Goal: Task Accomplishment & Management: Manage account settings

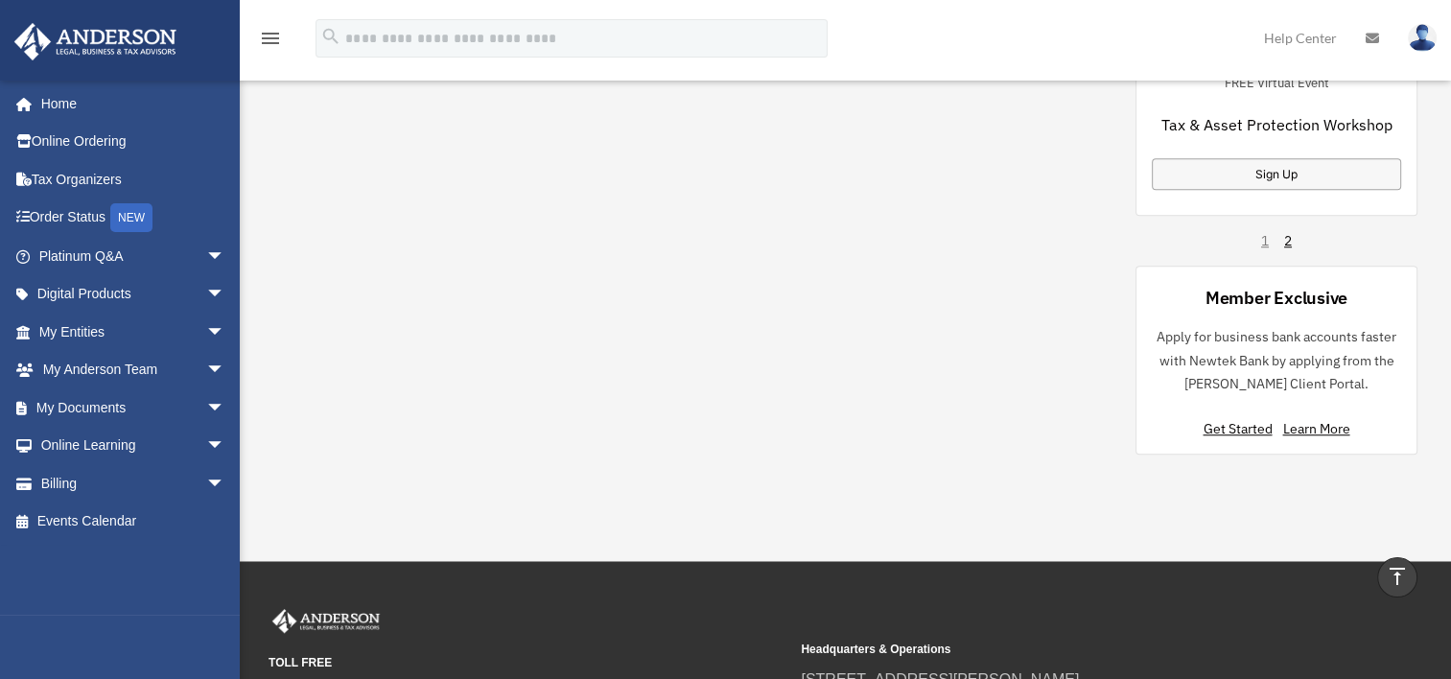
scroll to position [1523, 0]
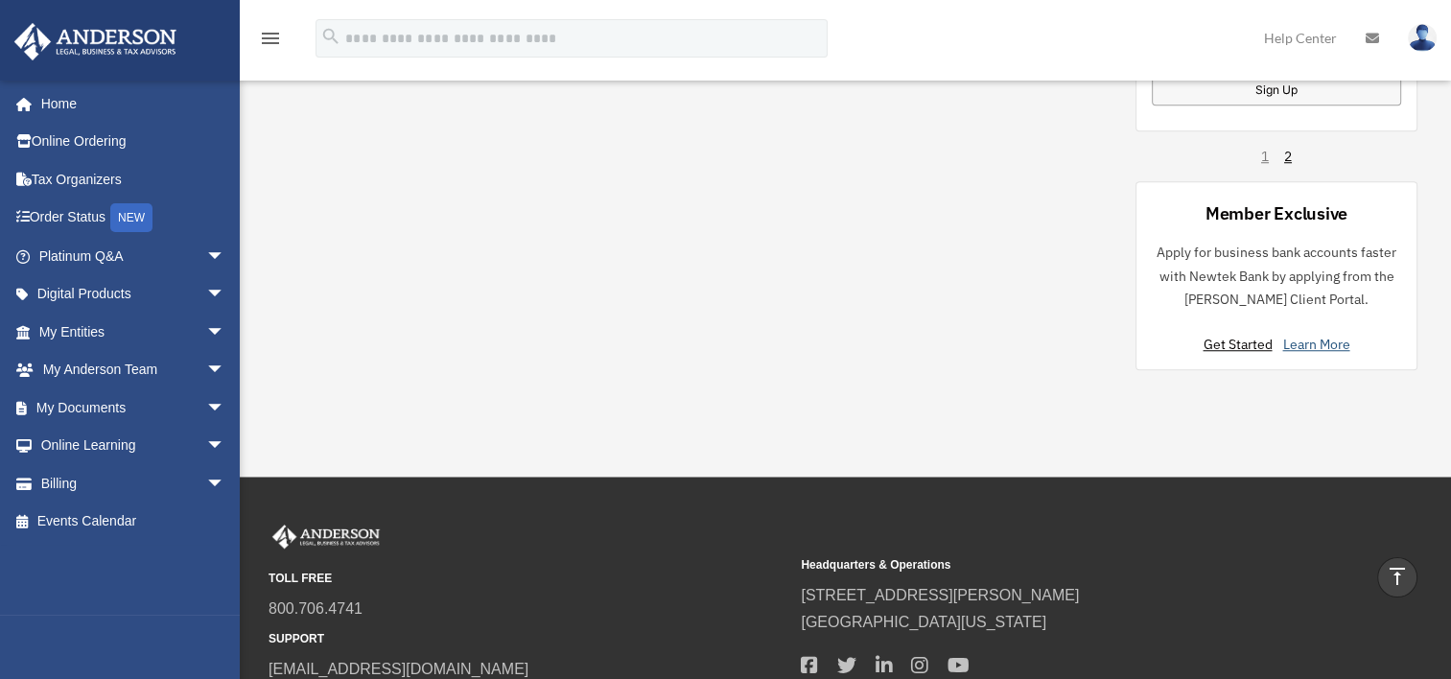
click at [1314, 336] on link "Learn More" at bounding box center [1315, 344] width 67 height 17
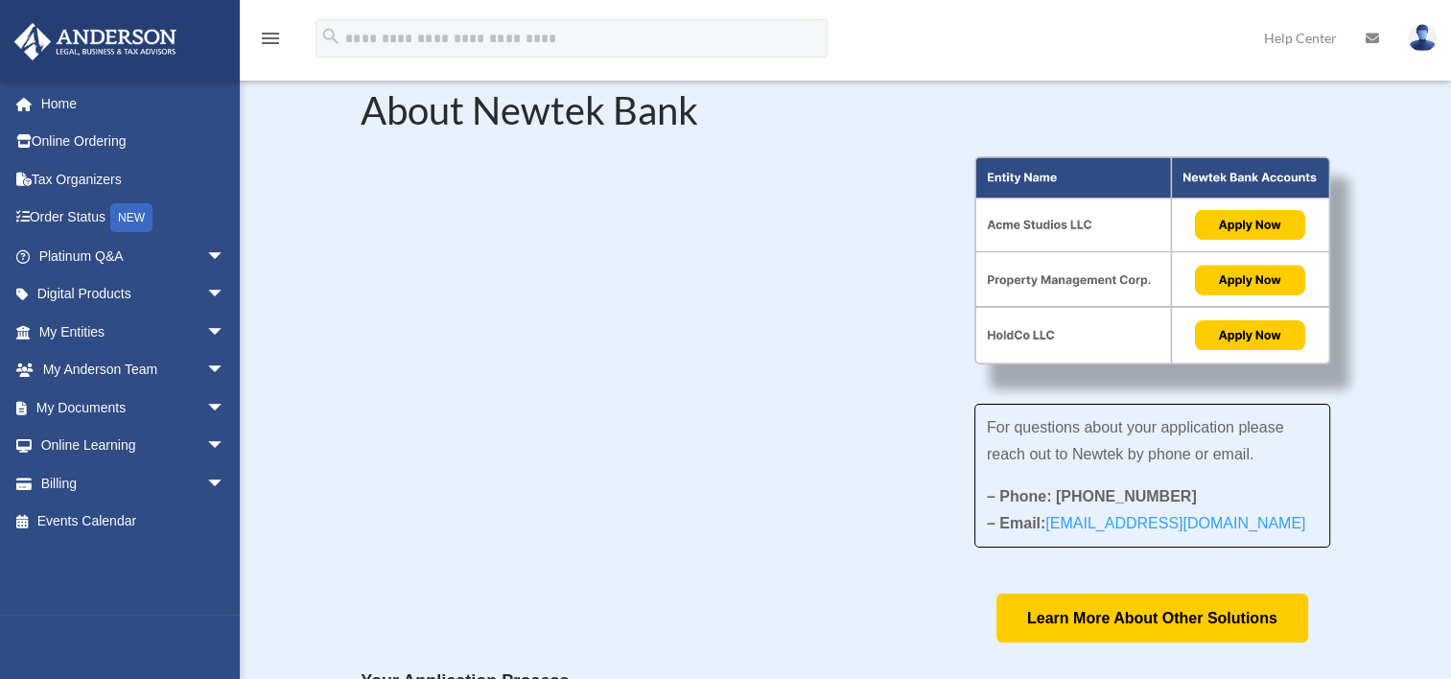
click at [1421, 28] on img at bounding box center [1421, 38] width 29 height 28
click at [265, 31] on icon "menu" at bounding box center [270, 38] width 23 height 23
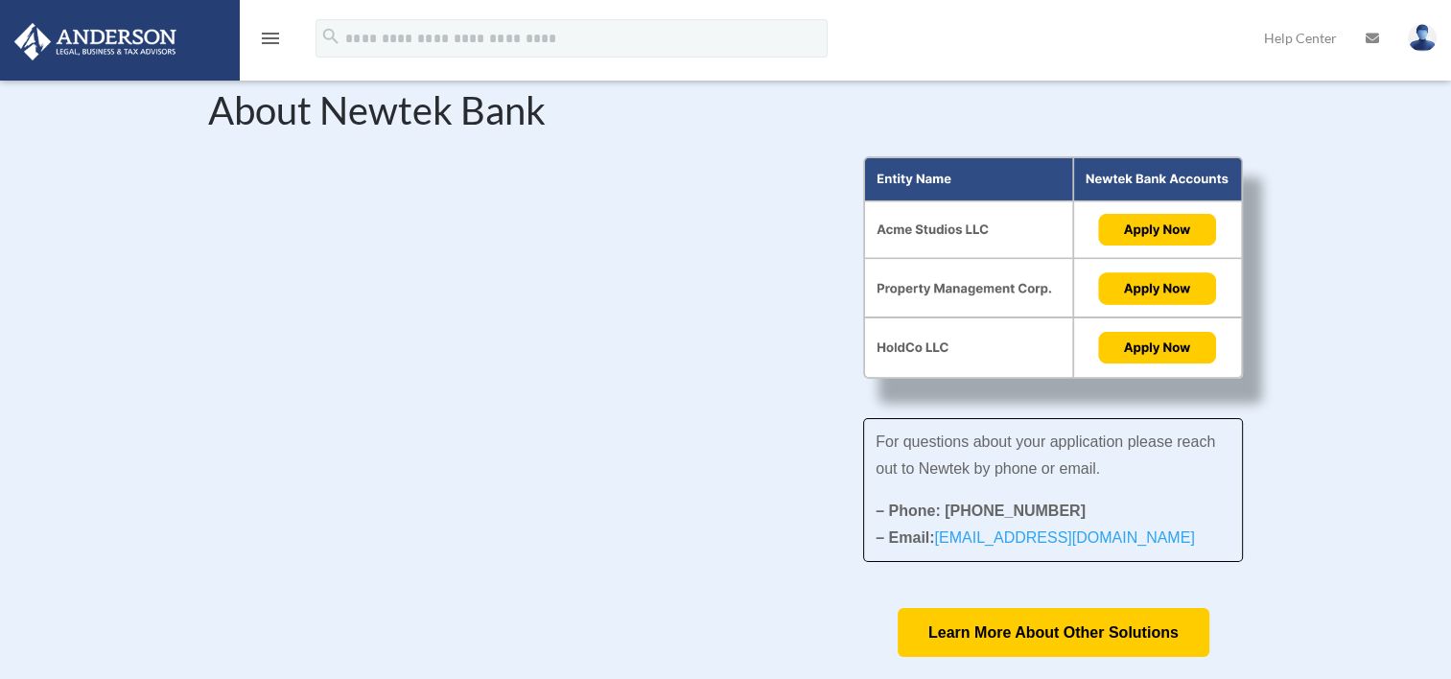
click at [1421, 45] on img at bounding box center [1421, 38] width 29 height 28
click at [262, 42] on icon "menu" at bounding box center [270, 38] width 23 height 23
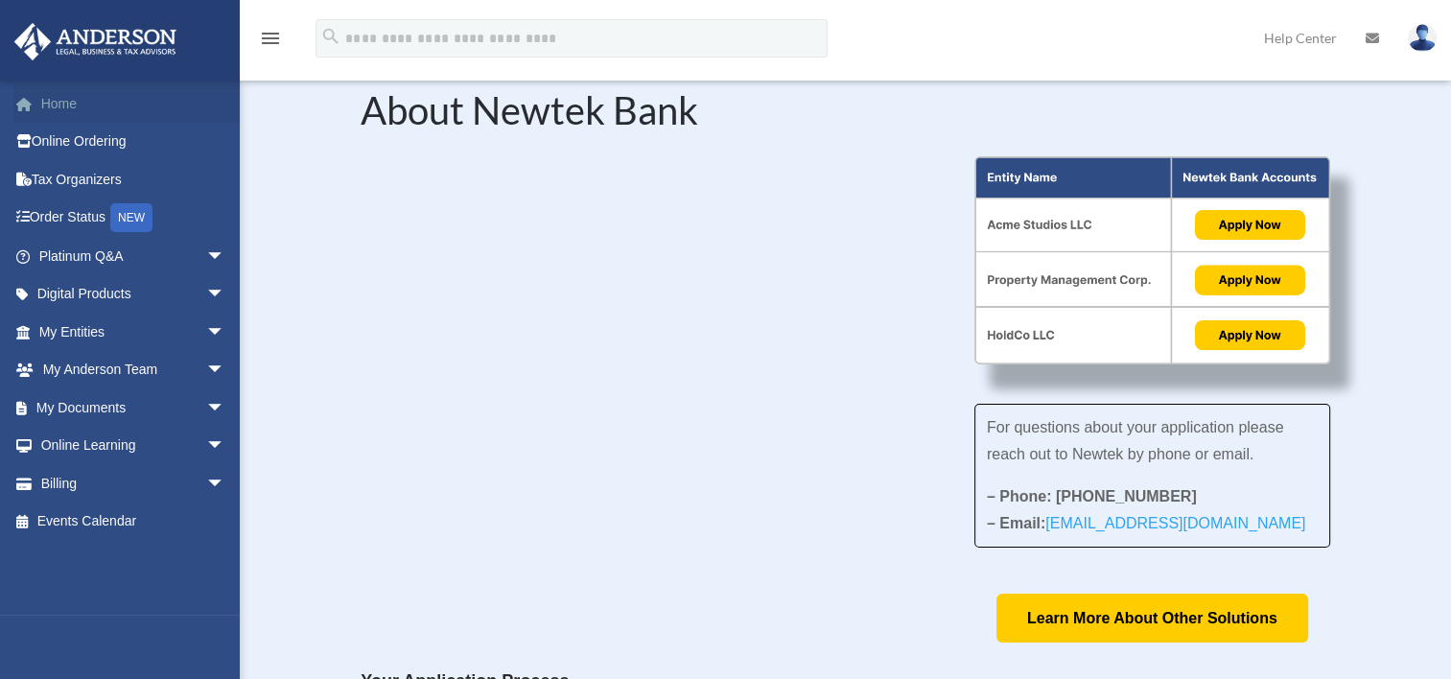
click at [74, 97] on link "Home" at bounding box center [133, 103] width 241 height 38
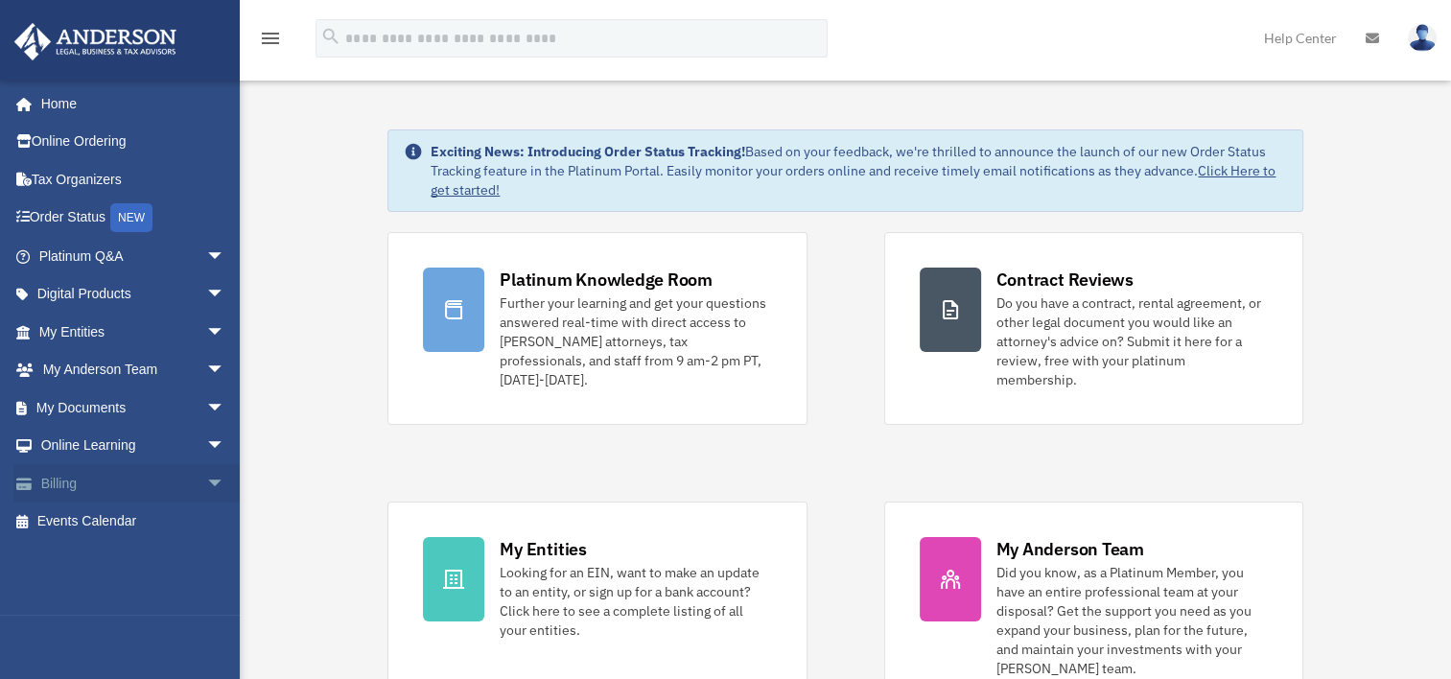
click at [67, 488] on link "Billing arrow_drop_down" at bounding box center [133, 483] width 241 height 38
click at [206, 480] on span "arrow_drop_down" at bounding box center [225, 483] width 38 height 39
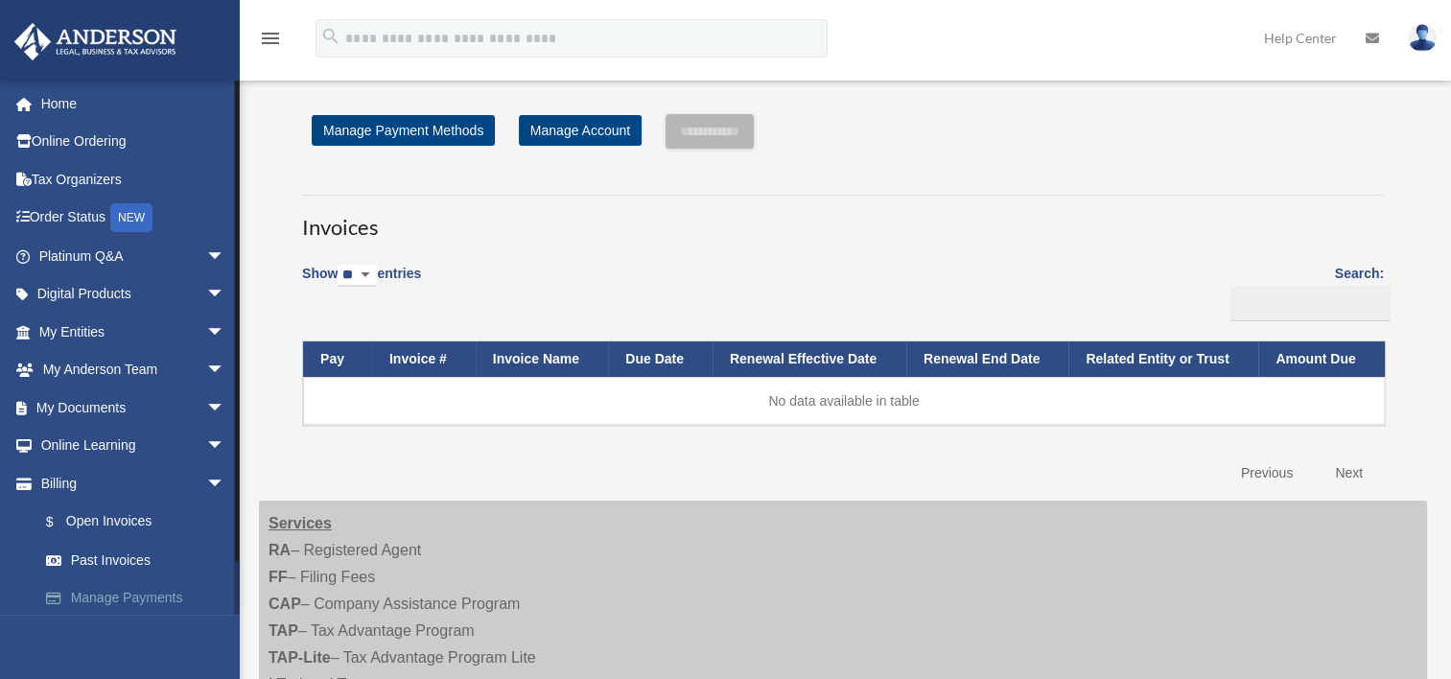
click at [131, 599] on link "Manage Payments" at bounding box center [140, 598] width 227 height 38
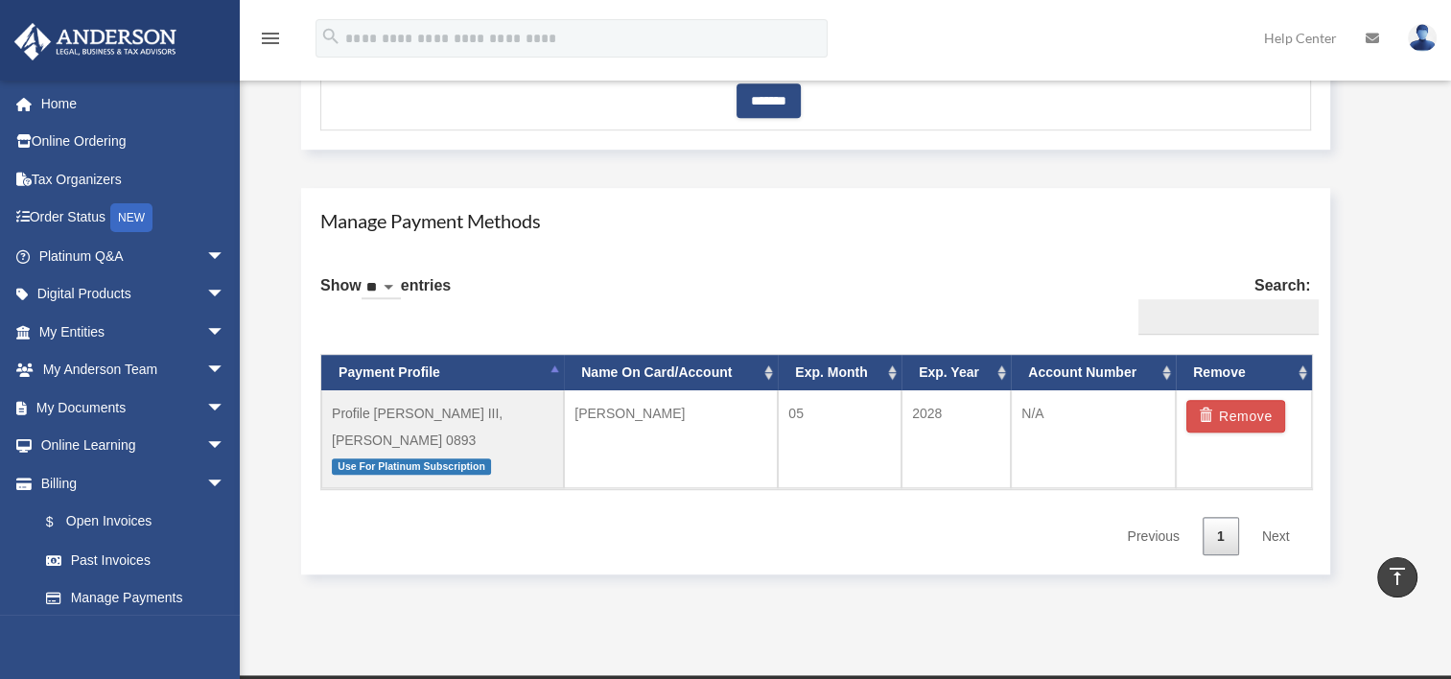
scroll to position [1032, 0]
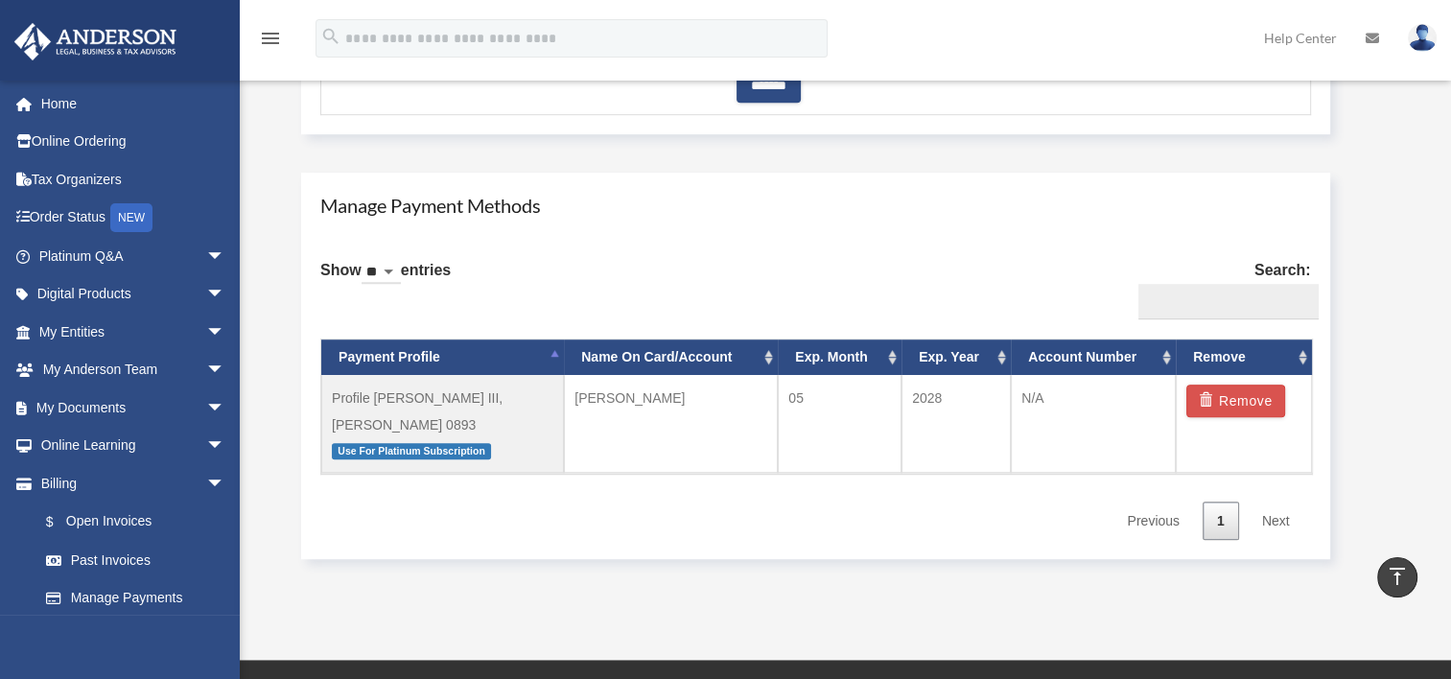
click at [1419, 48] on img at bounding box center [1421, 38] width 29 height 28
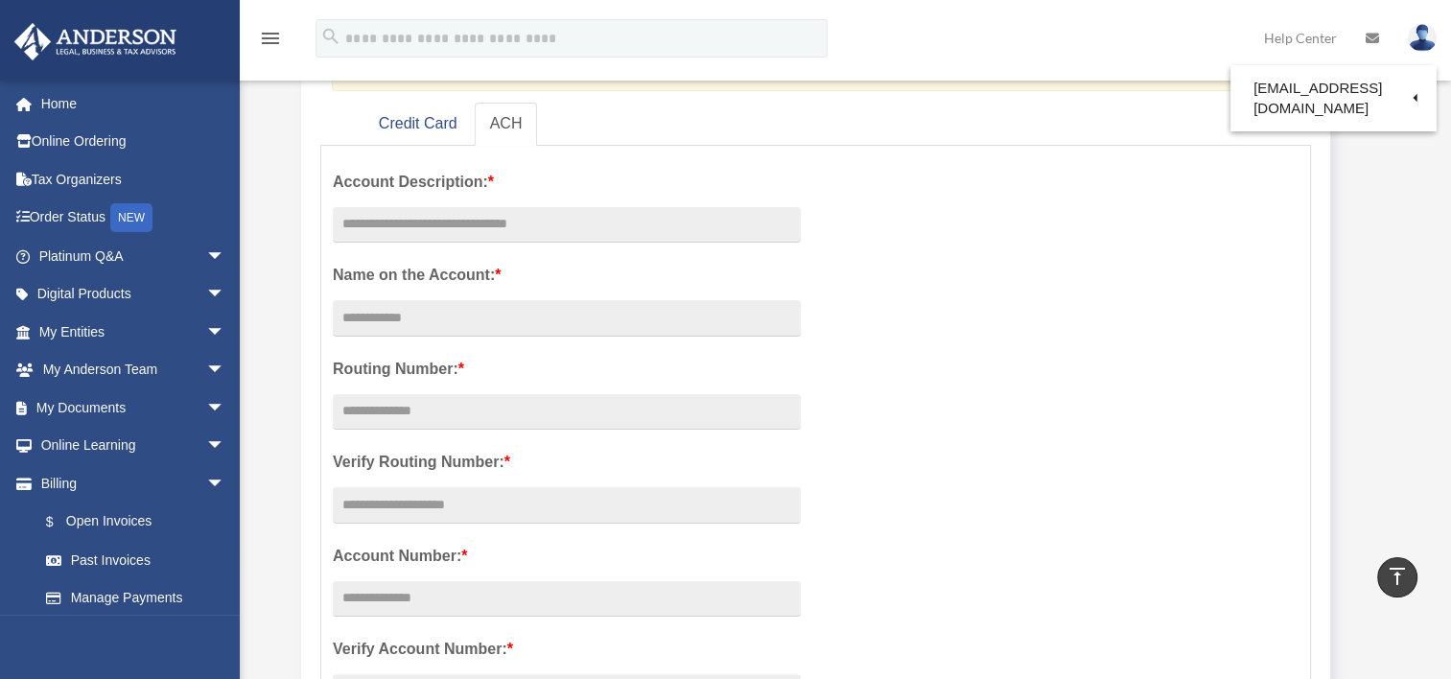
scroll to position [0, 0]
